Goal: Information Seeking & Learning: Understand process/instructions

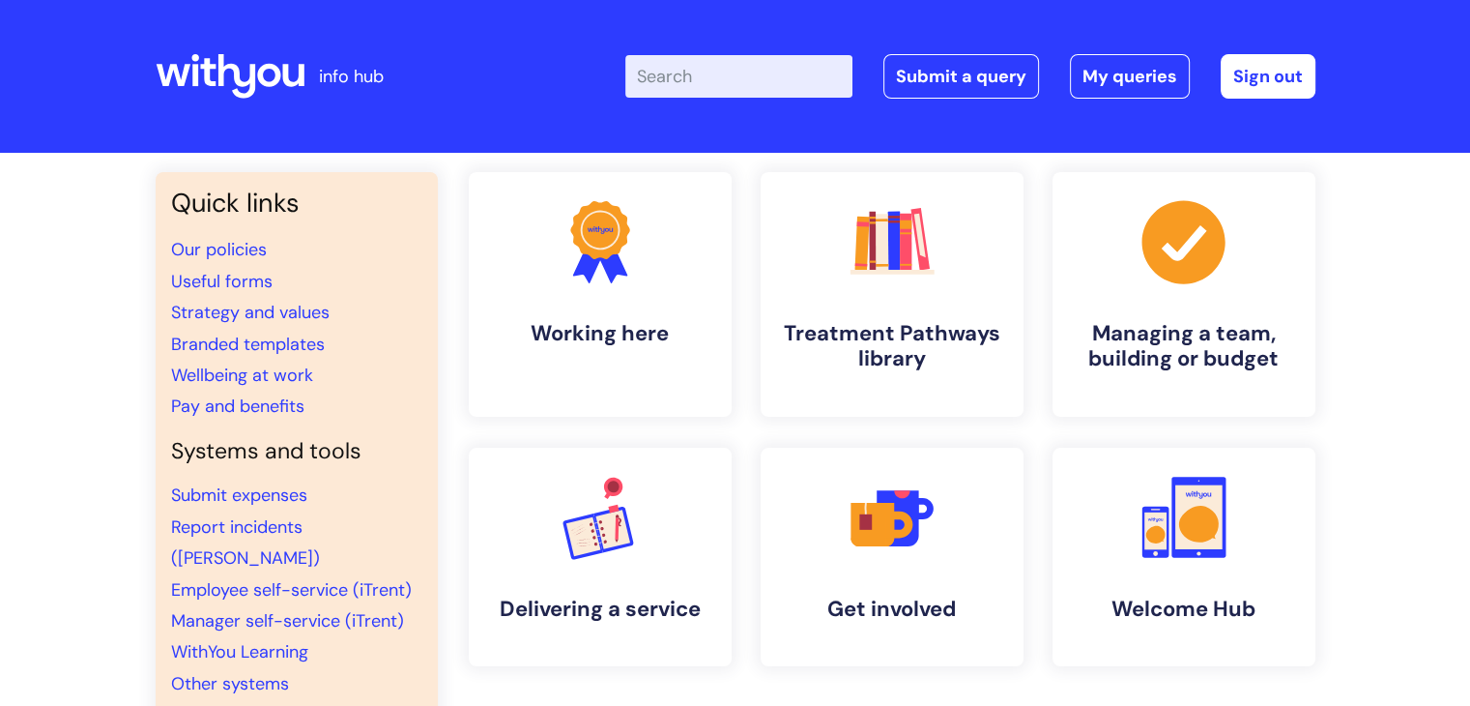
click at [696, 81] on input "Enter your search term here..." at bounding box center [738, 76] width 227 height 43
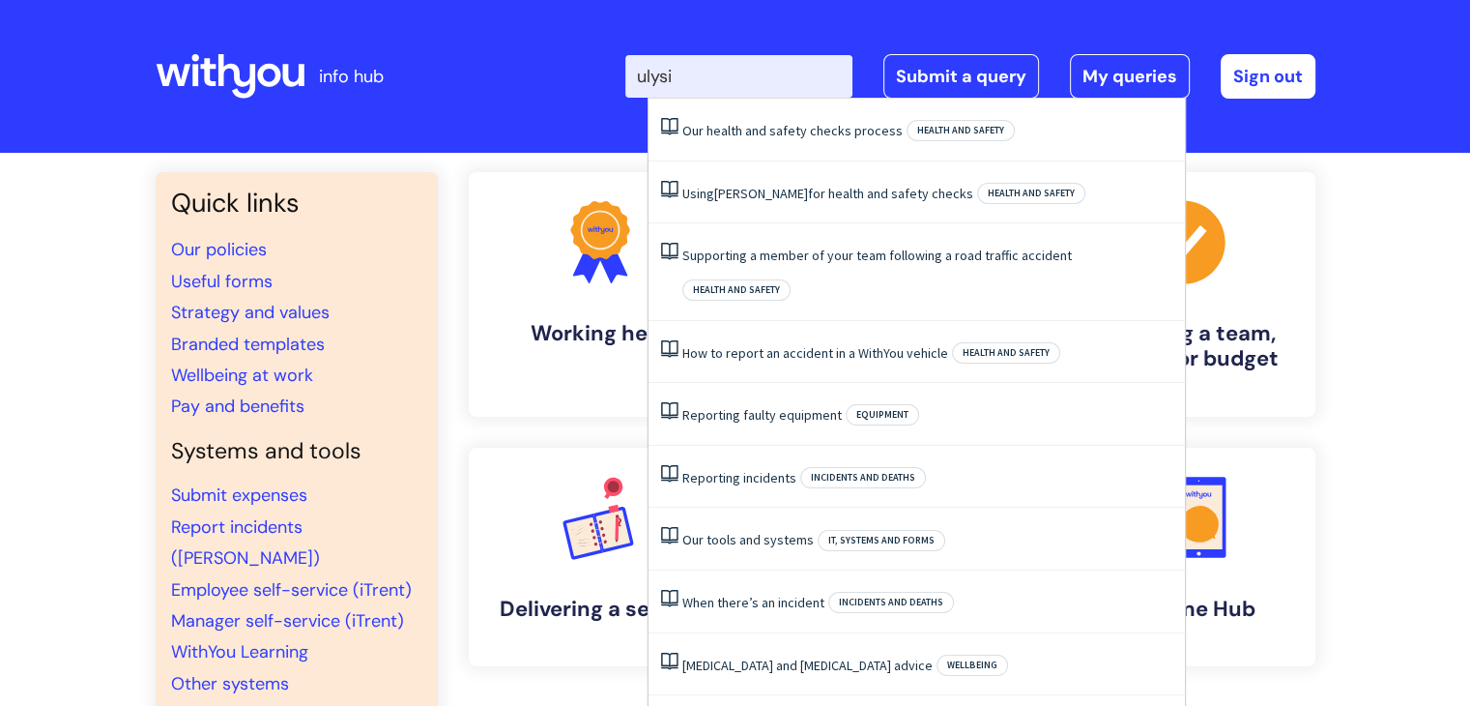
type input "ulysis"
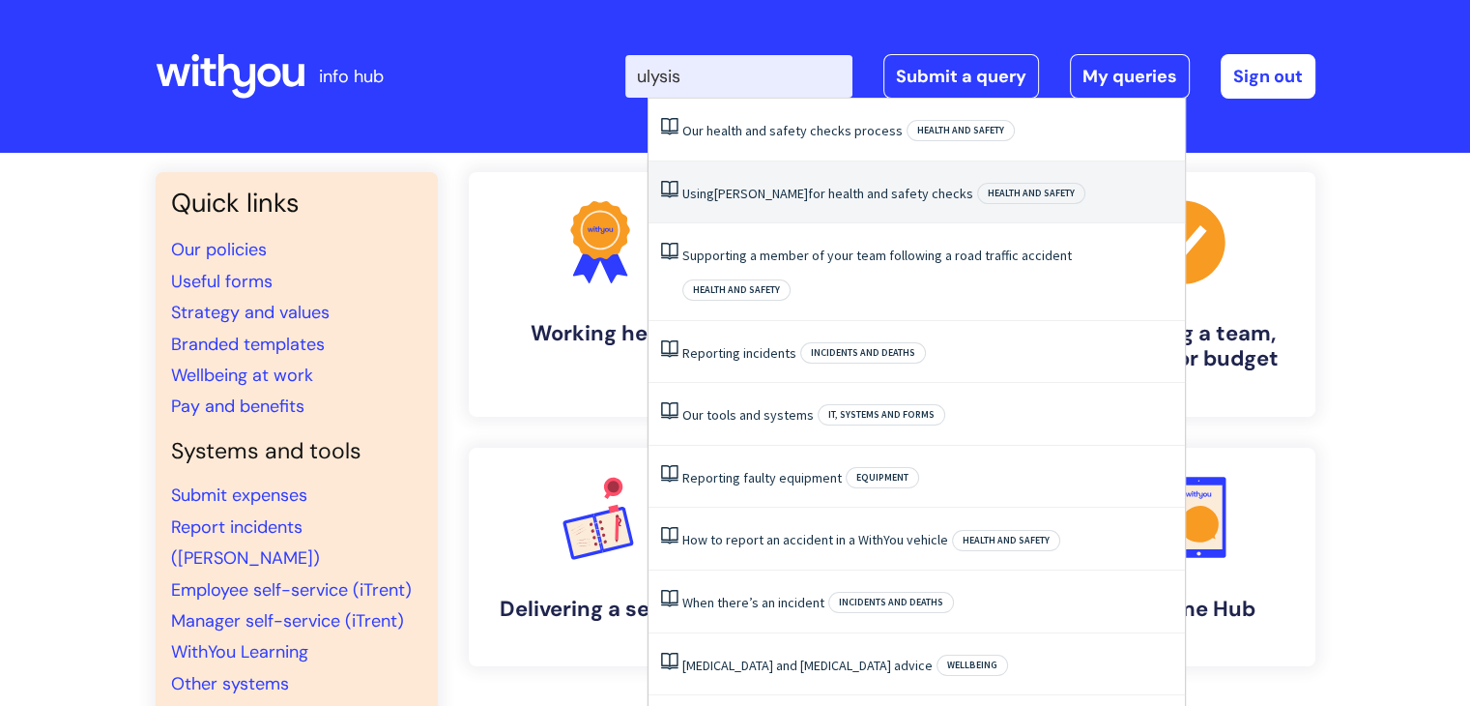
click at [836, 205] on li "Using Ulysses for health and safety checks Health and safety" at bounding box center [916, 192] width 536 height 63
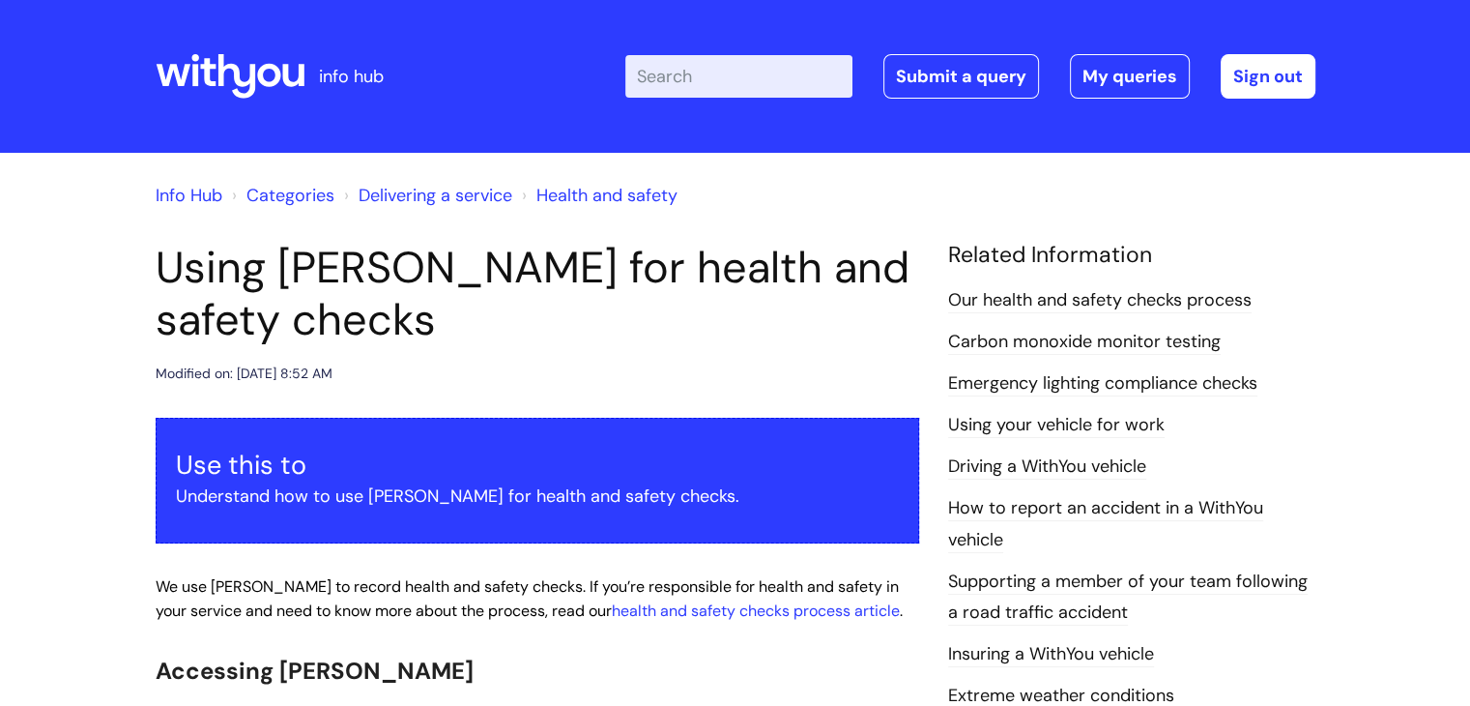
click at [690, 67] on input "Enter your search term here..." at bounding box center [738, 76] width 227 height 43
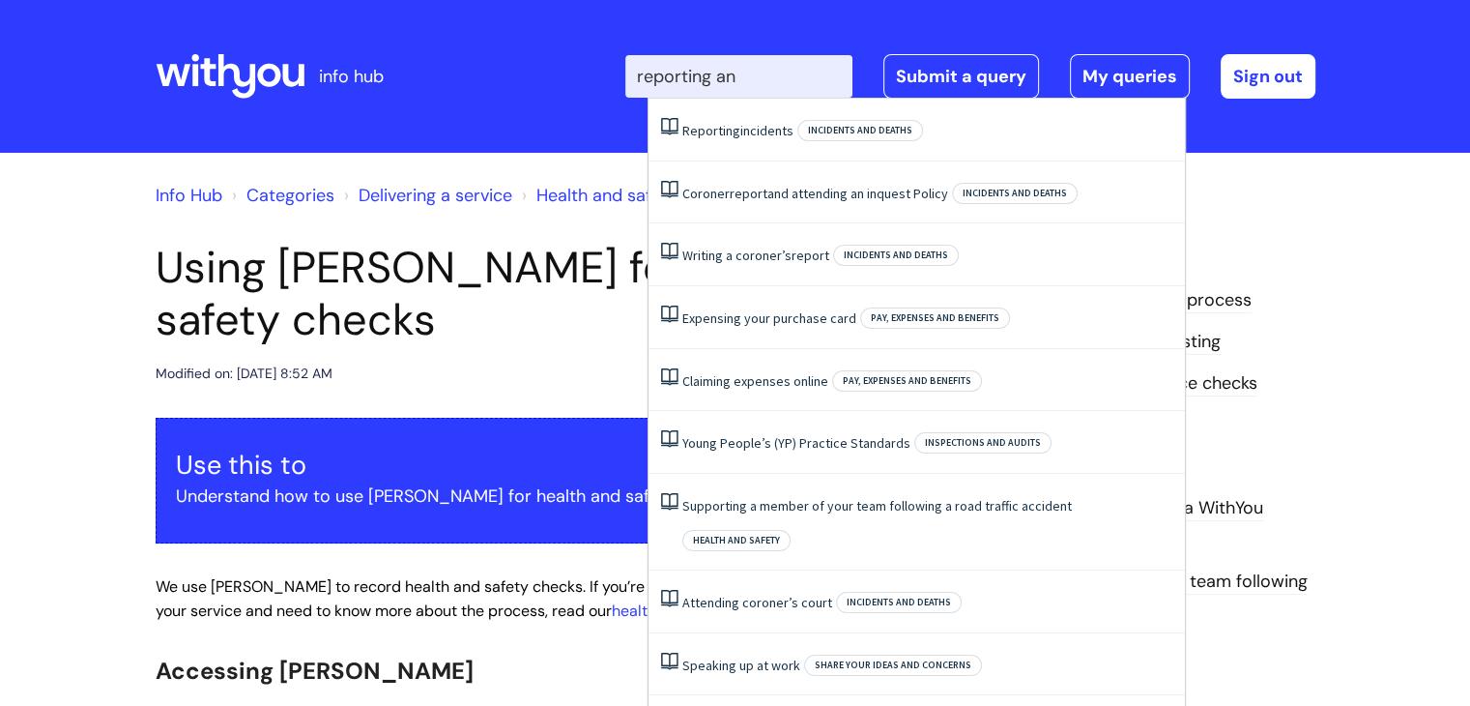
type input "reporting an"
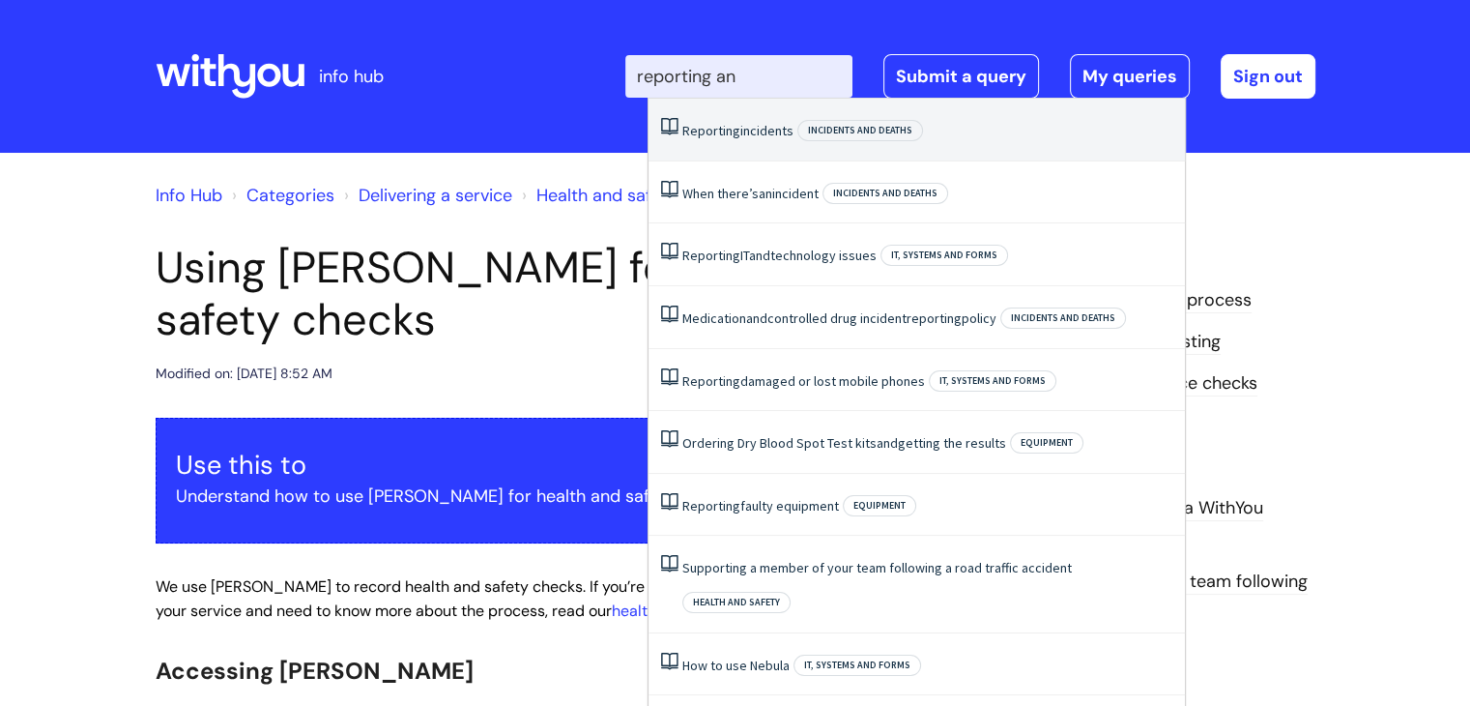
click at [715, 125] on span "Reporting" at bounding box center [711, 130] width 58 height 17
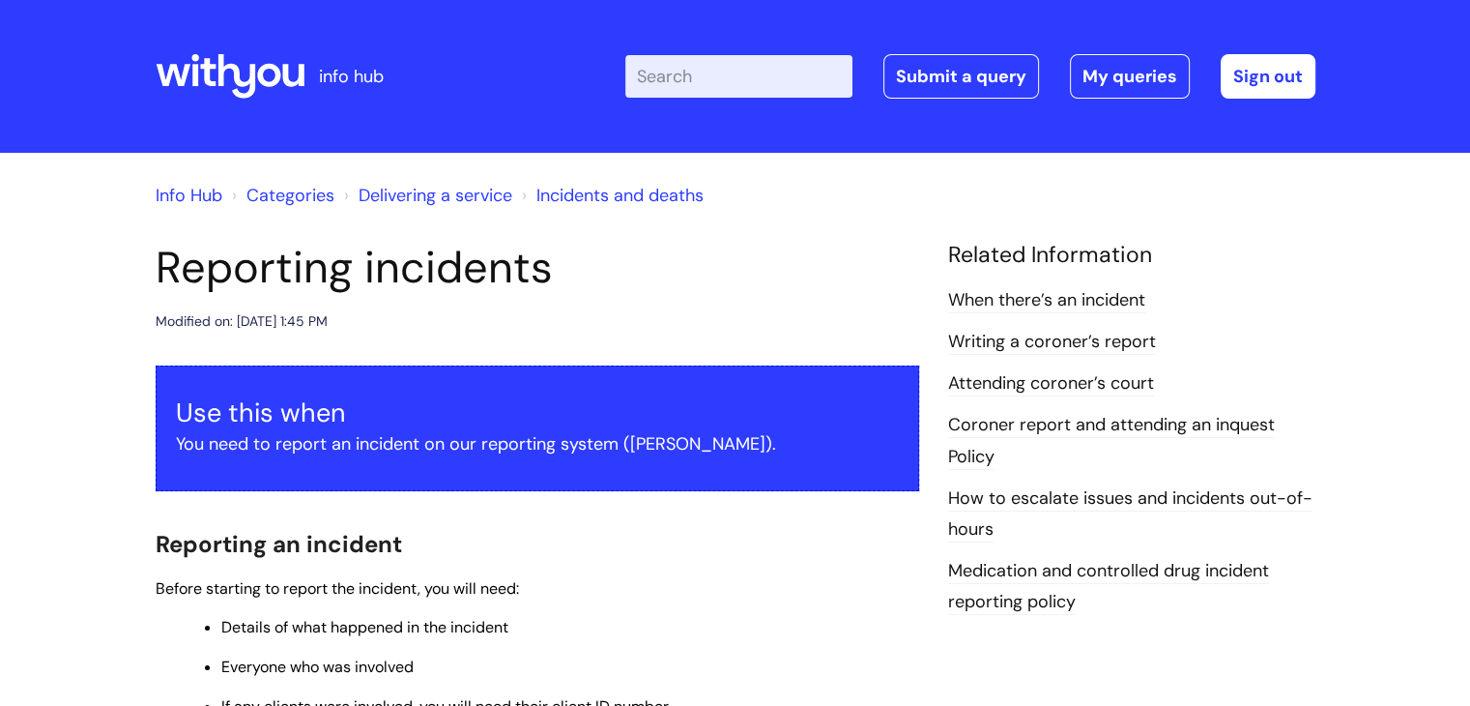
click at [1064, 337] on link "Writing a coroner’s report" at bounding box center [1052, 342] width 208 height 25
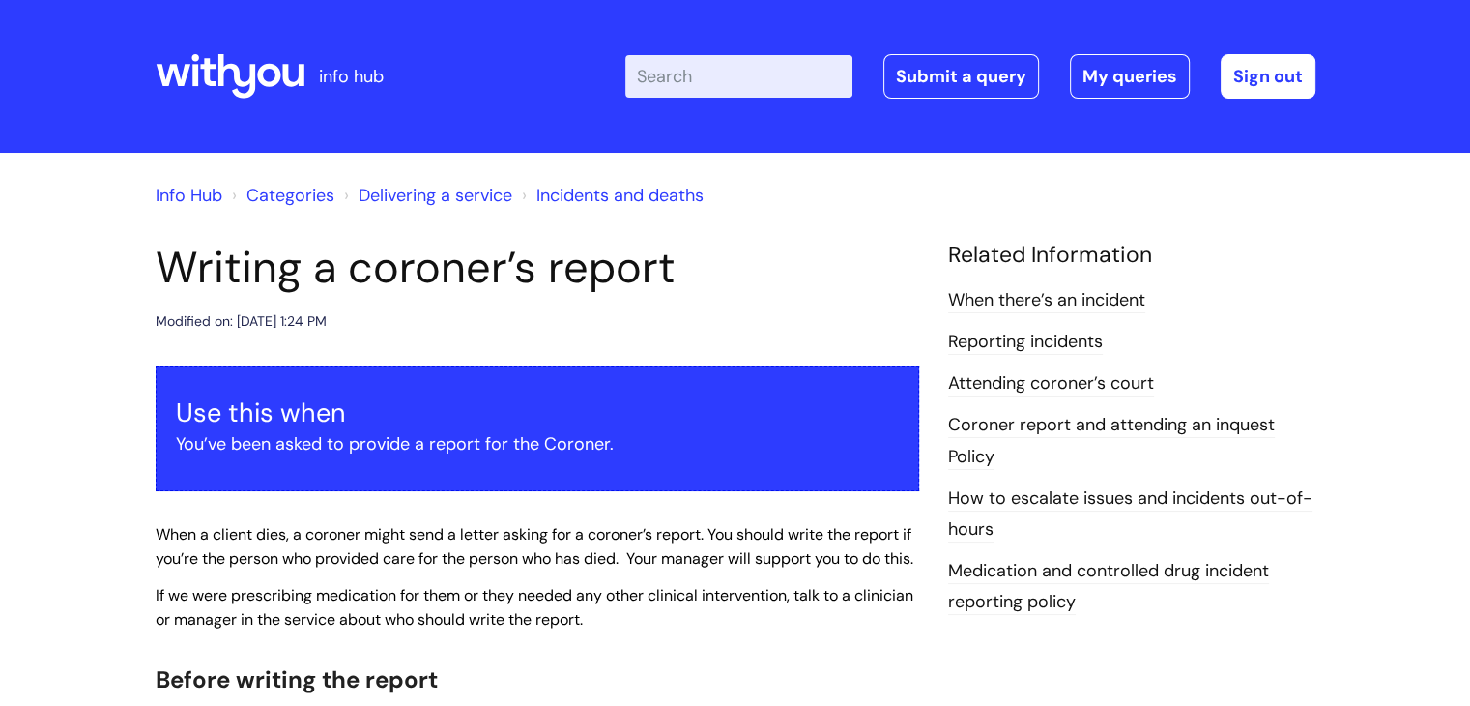
click at [717, 79] on input "Enter your search term here..." at bounding box center [738, 76] width 227 height 43
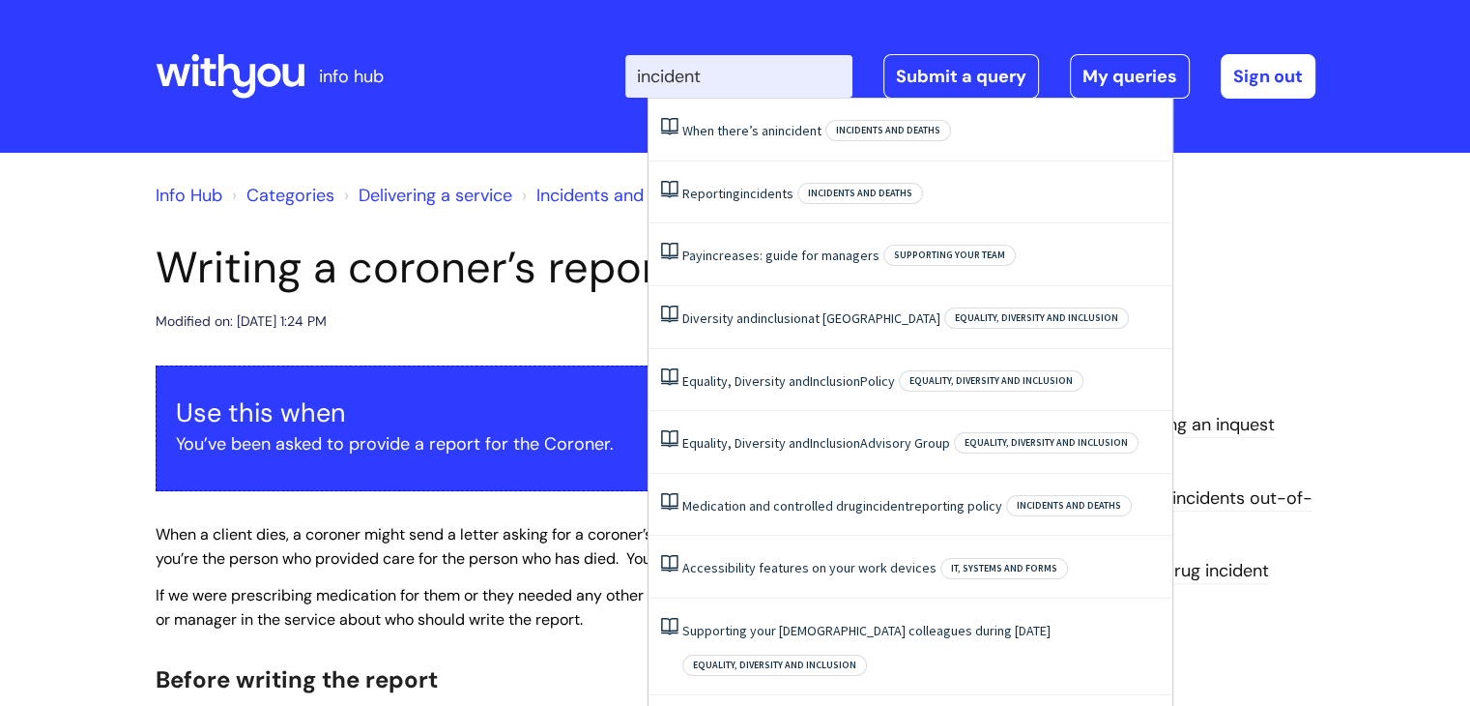
type input "incident"
click button "Search" at bounding box center [0, 0] width 0 height 0
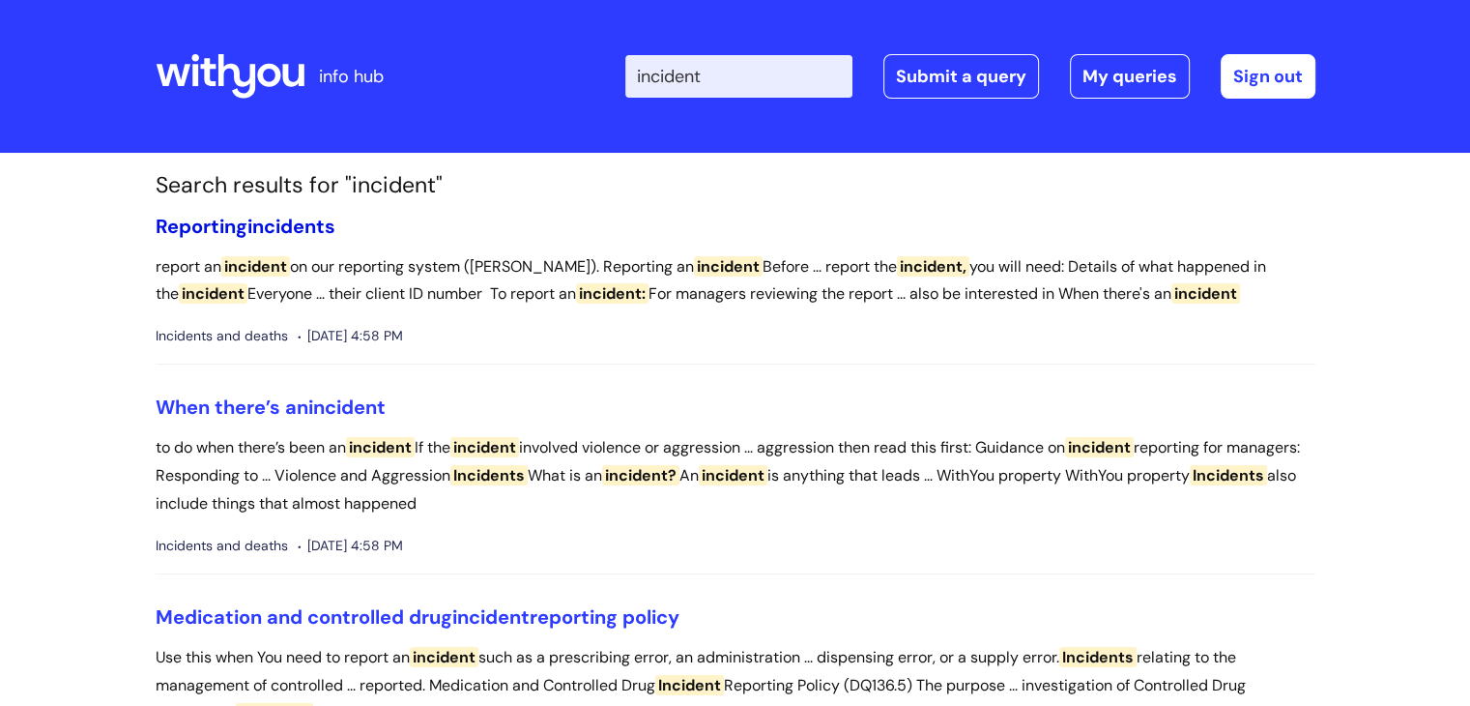
click at [294, 221] on span "incidents" at bounding box center [291, 226] width 88 height 25
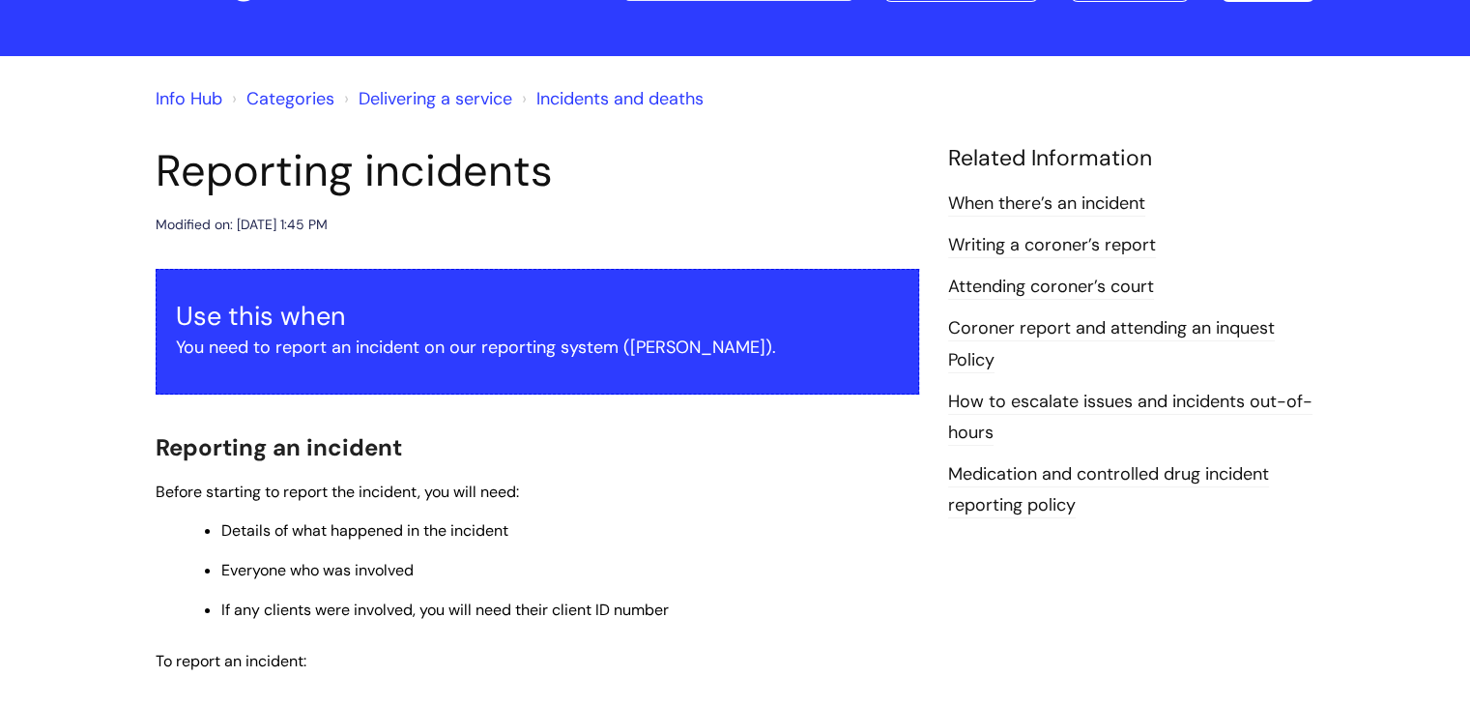
scroll to position [193, 0]
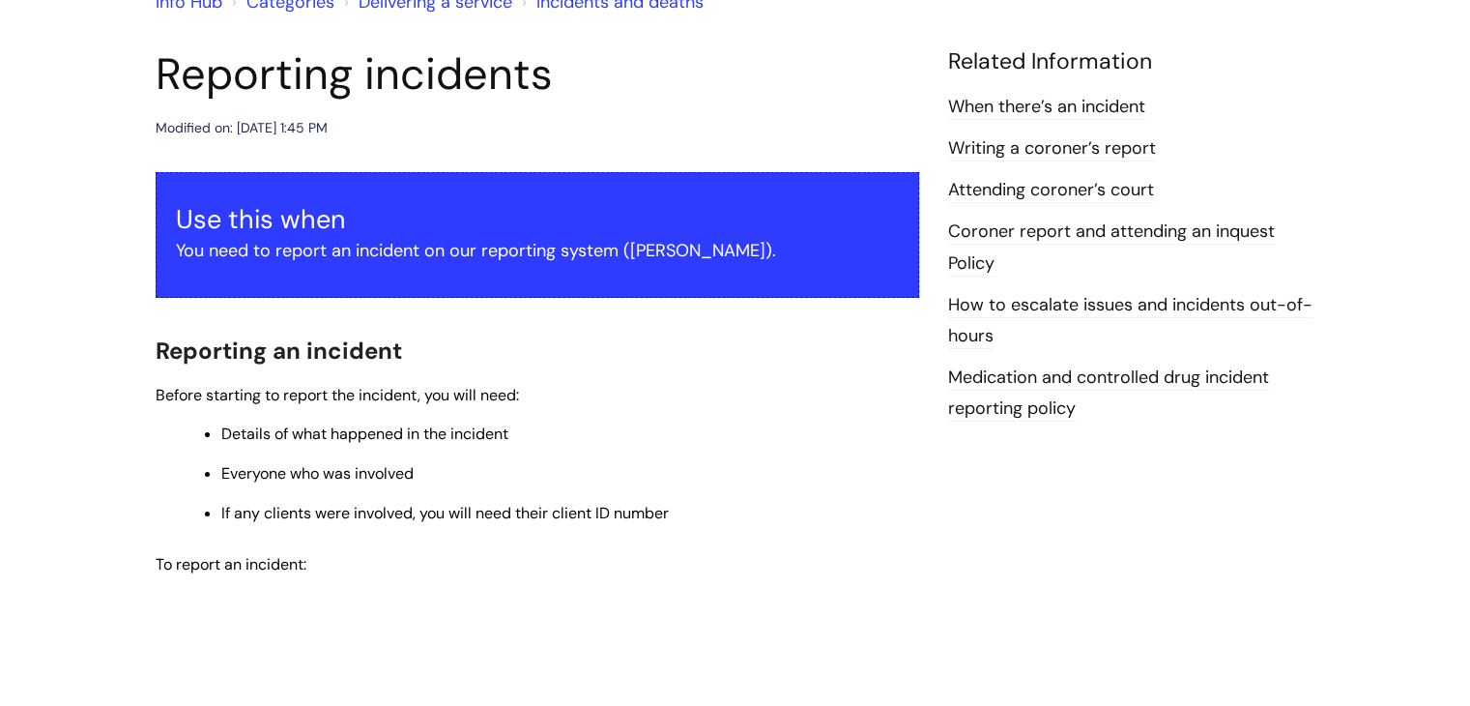
click at [657, 250] on p "You need to report an incident on our reporting system ([PERSON_NAME])." at bounding box center [537, 250] width 723 height 31
click at [446, 240] on p "You need to report an incident on our reporting system ([PERSON_NAME])." at bounding box center [537, 250] width 723 height 31
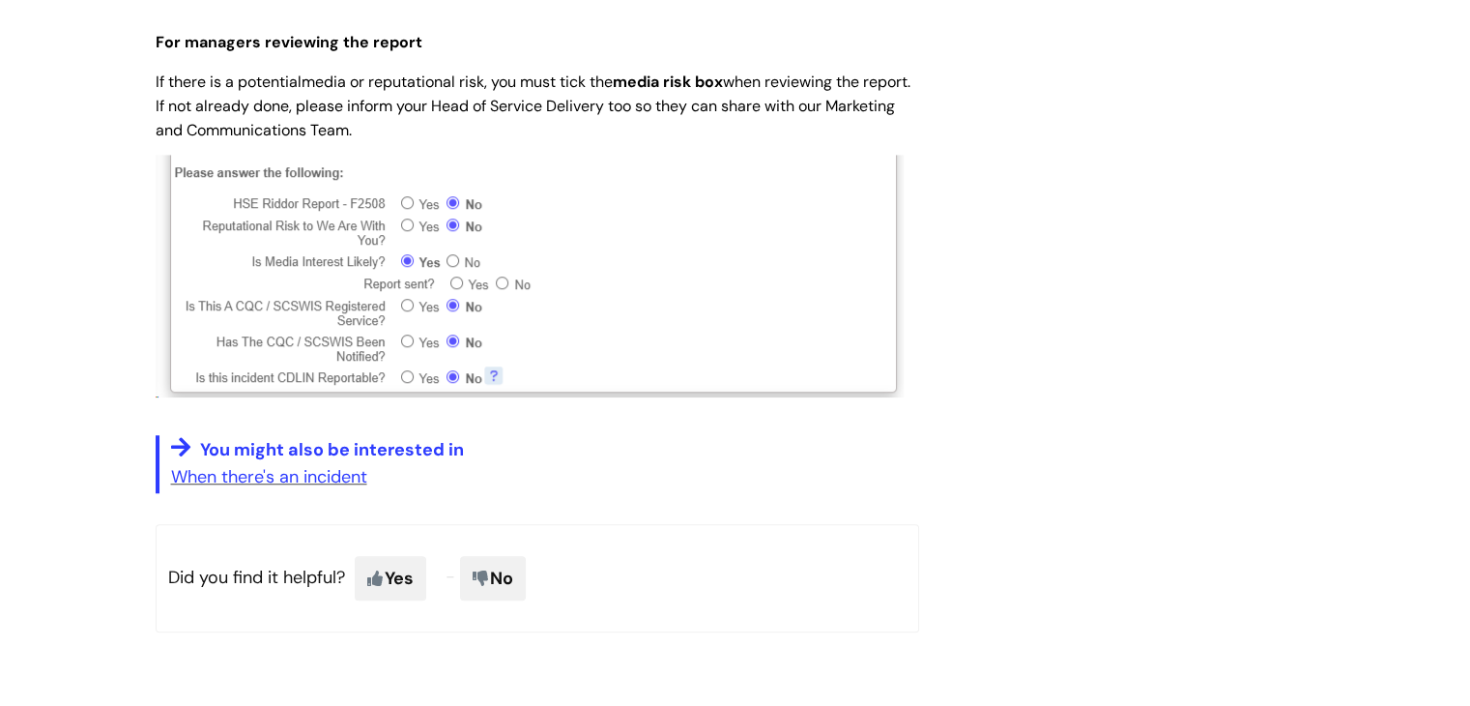
scroll to position [1643, 0]
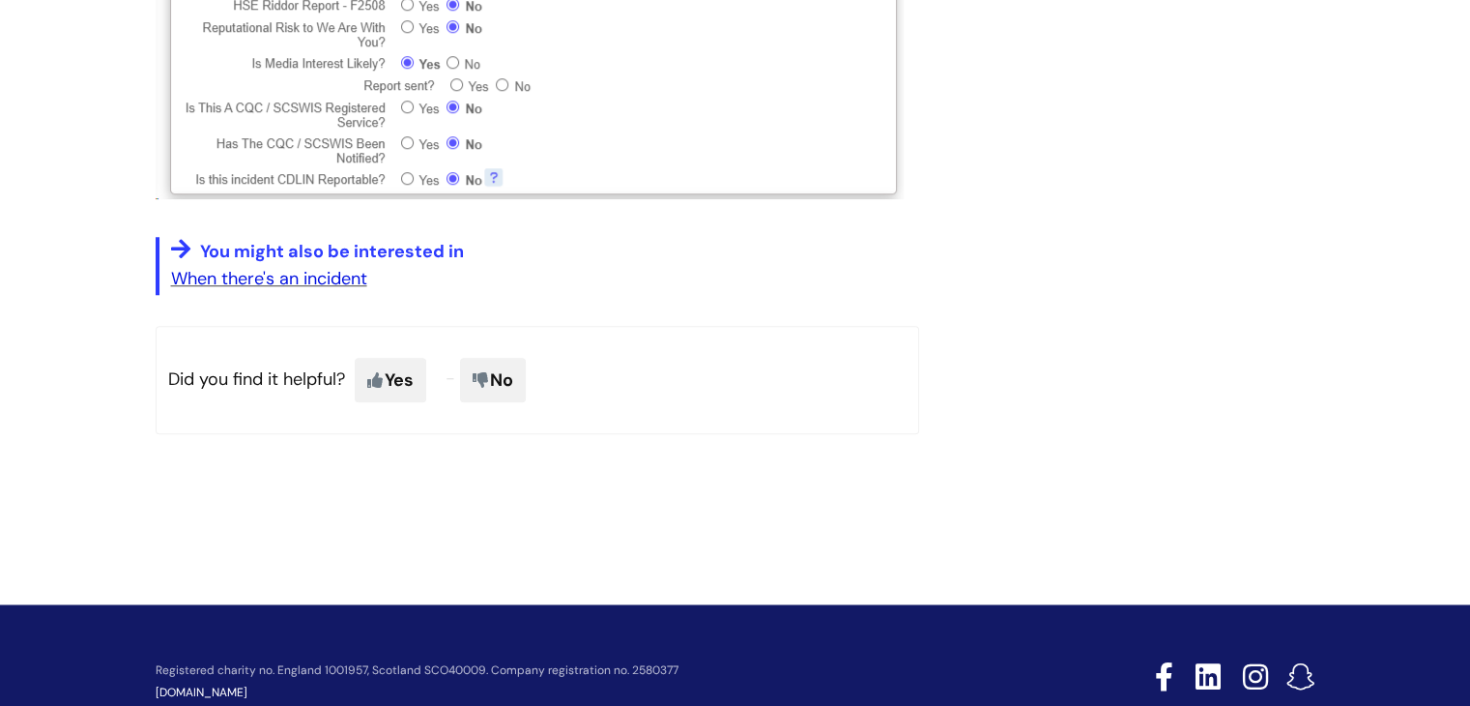
click at [300, 283] on link "When there's an incident" at bounding box center [269, 278] width 196 height 23
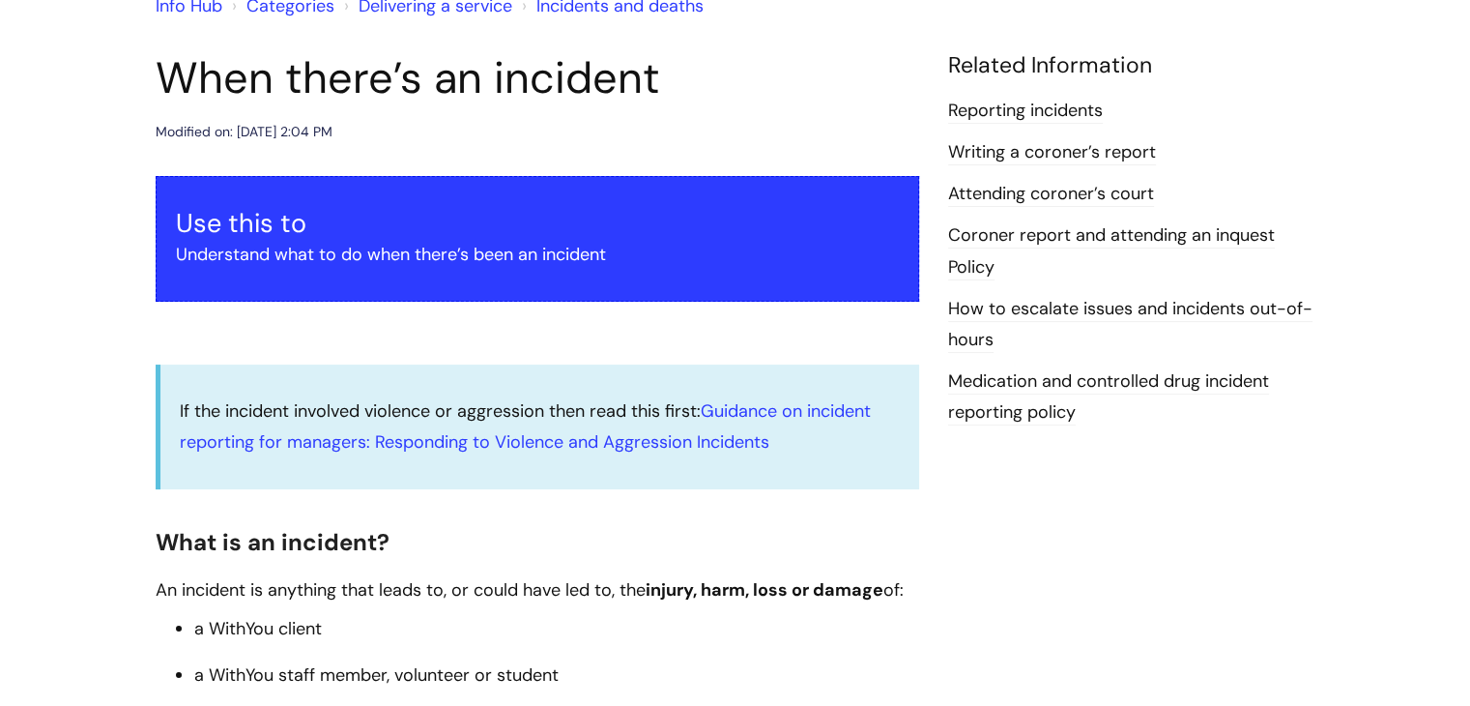
scroll to position [193, 0]
